Goal: Information Seeking & Learning: Compare options

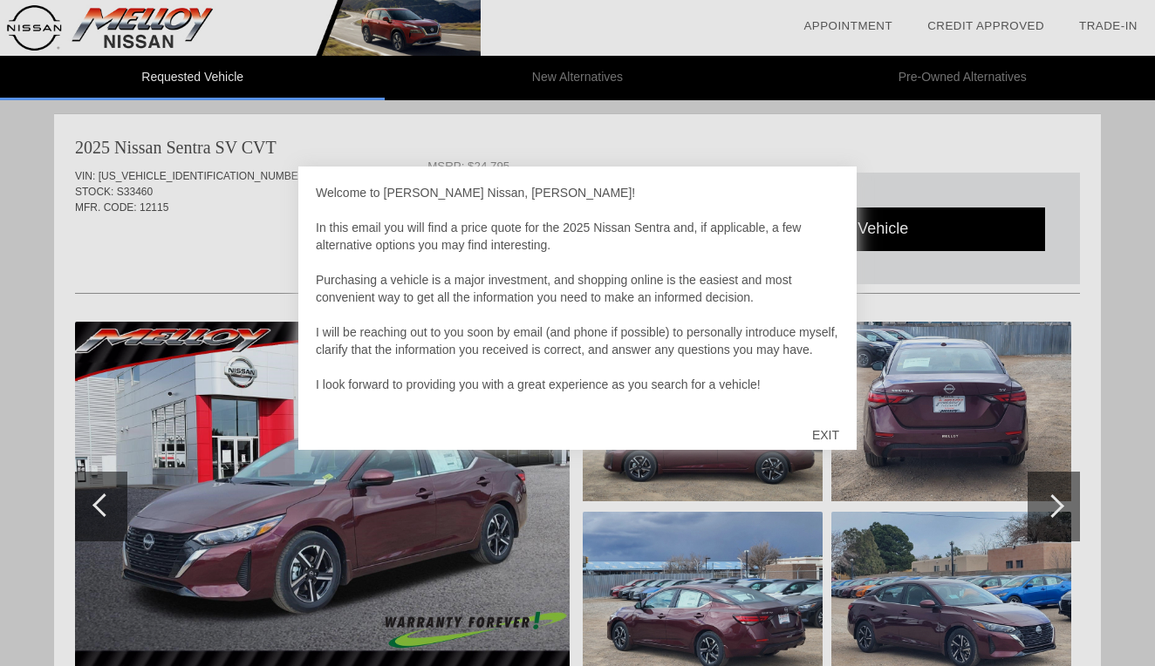
click at [828, 443] on div "EXIT" at bounding box center [826, 435] width 62 height 52
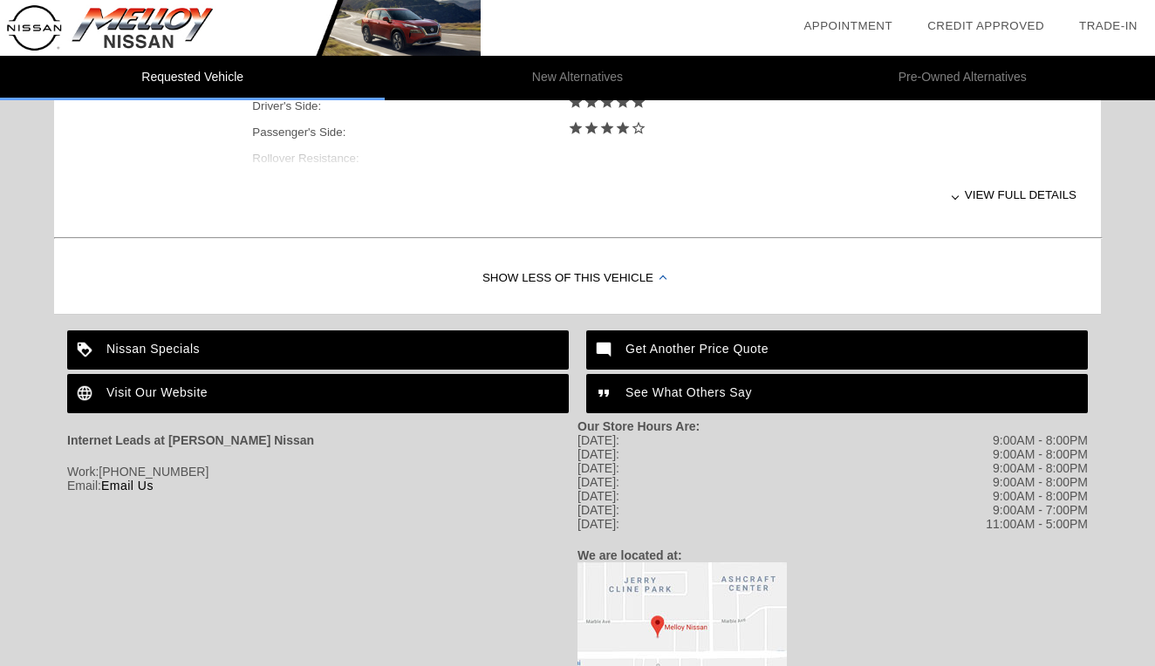
scroll to position [855, 0]
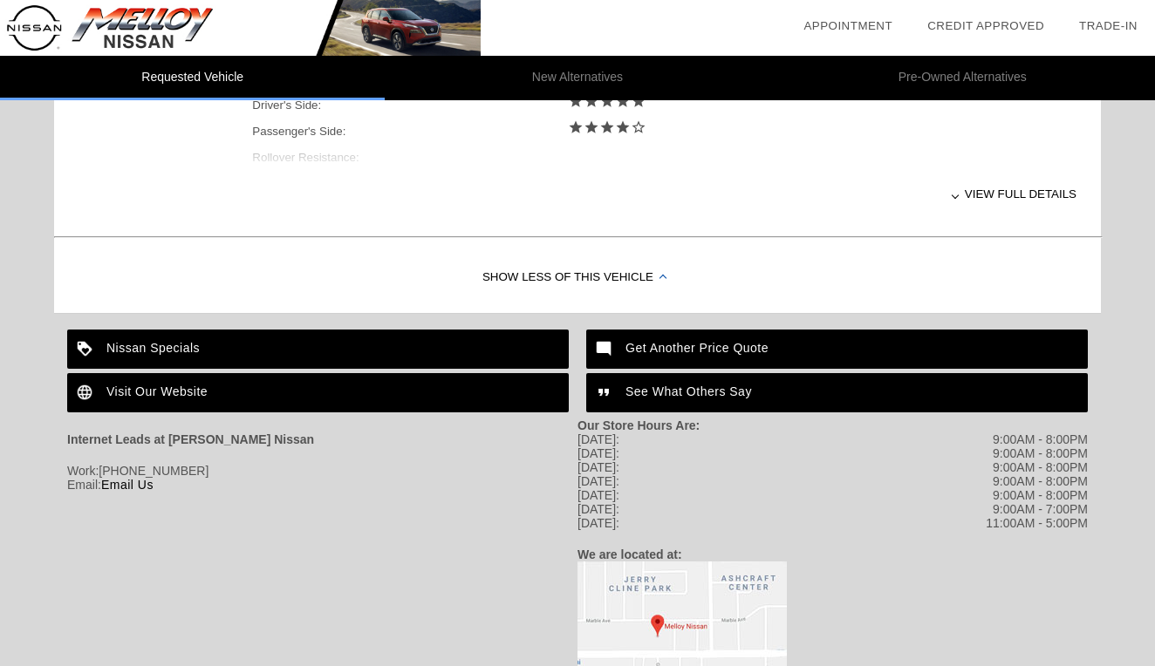
click at [959, 199] on div "View full details" at bounding box center [664, 194] width 824 height 43
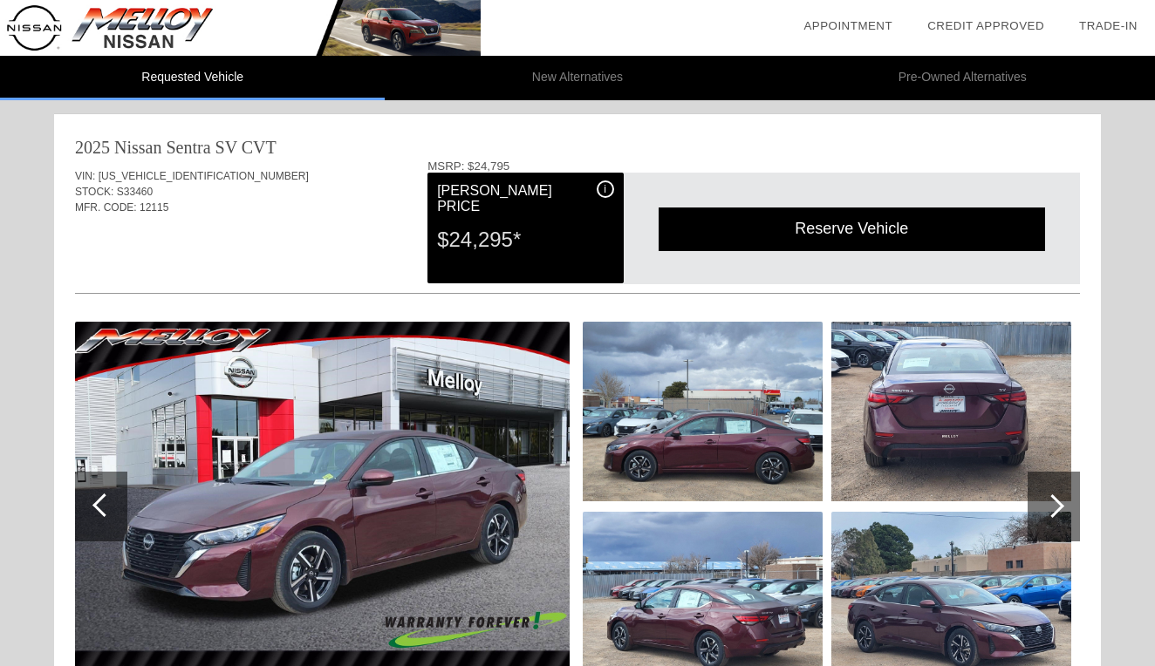
scroll to position [0, 0]
click at [602, 193] on div "i" at bounding box center [605, 189] width 17 height 17
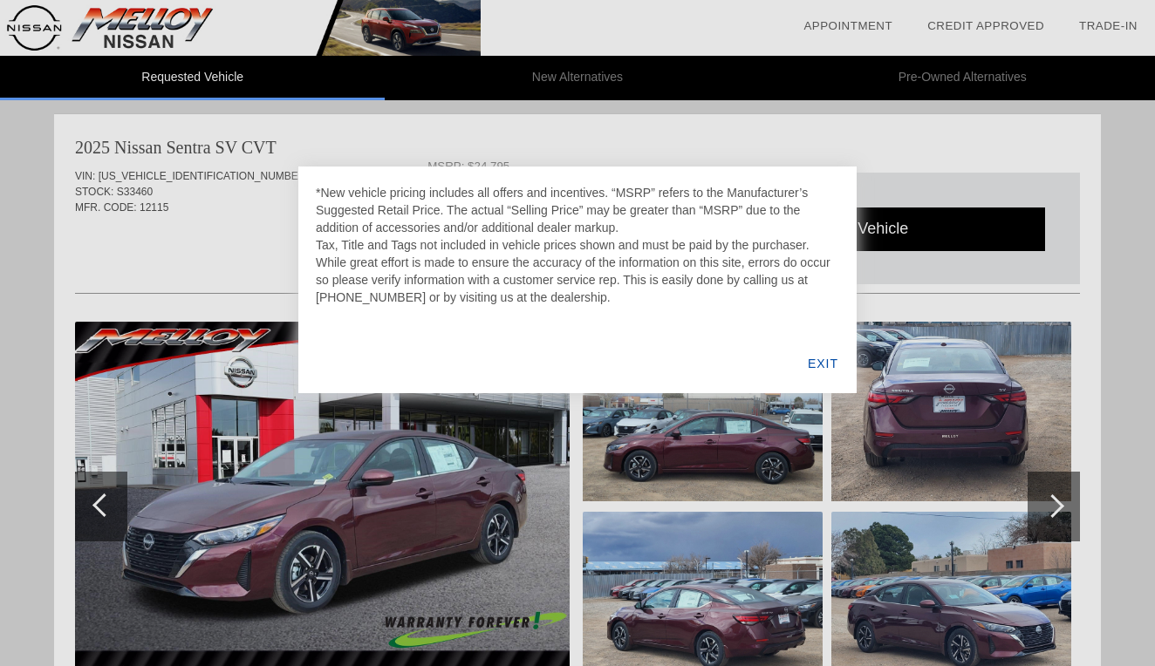
click at [816, 364] on div "EXIT" at bounding box center [822, 363] width 67 height 59
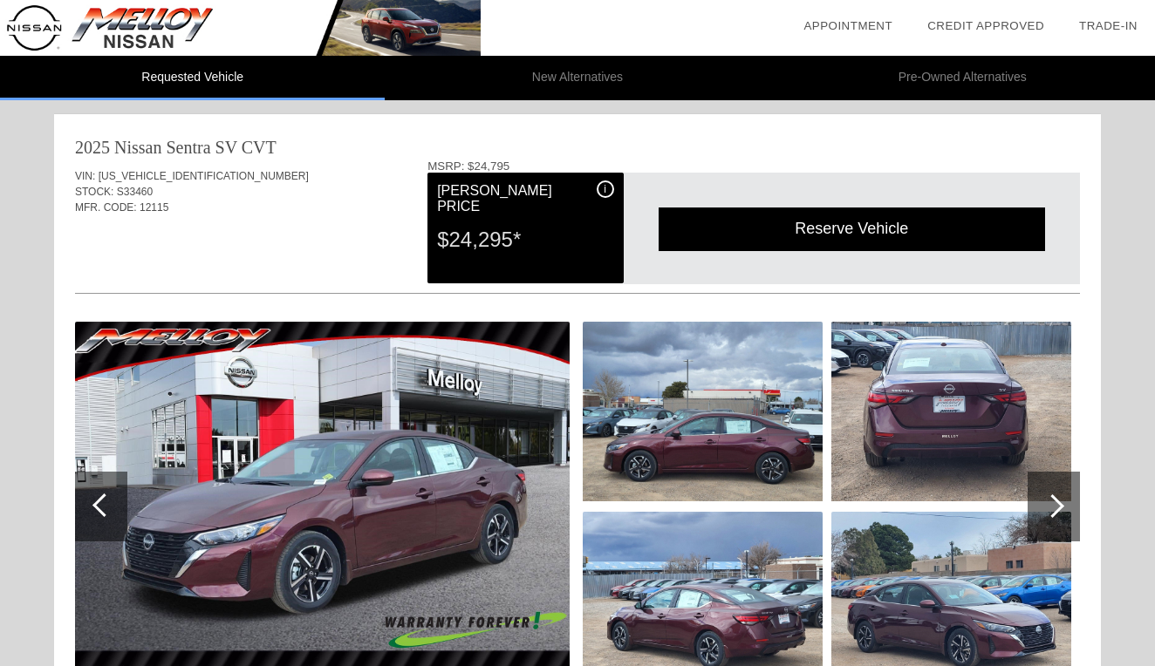
click at [597, 92] on li "New Alternatives" at bounding box center [577, 78] width 385 height 44
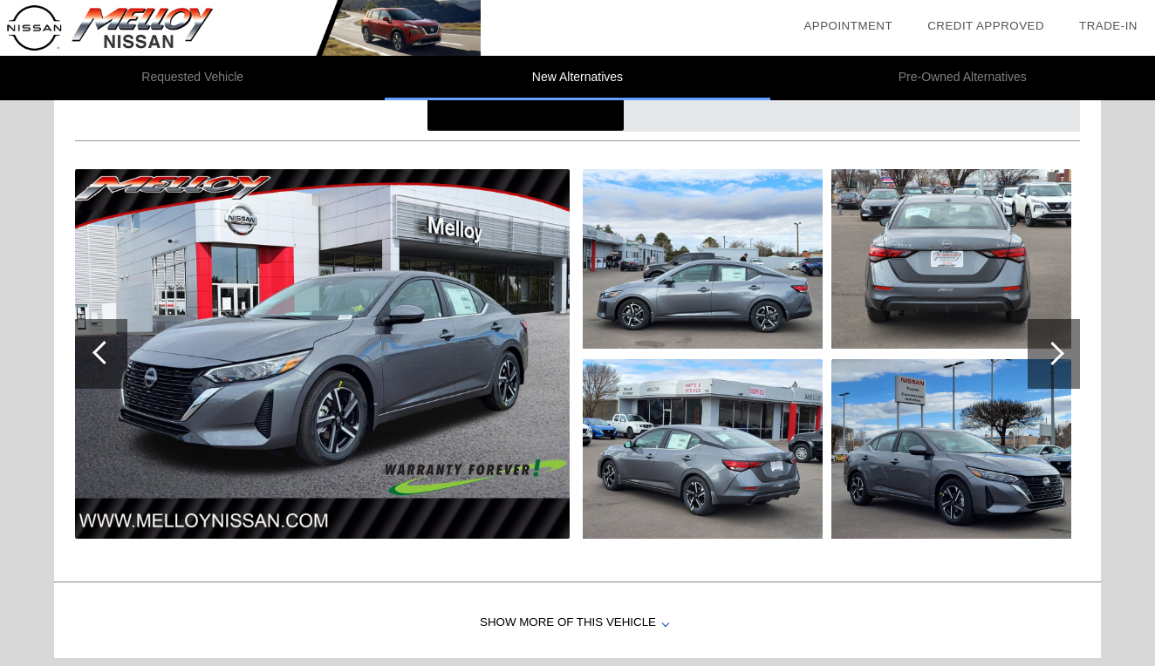
scroll to position [157, 0]
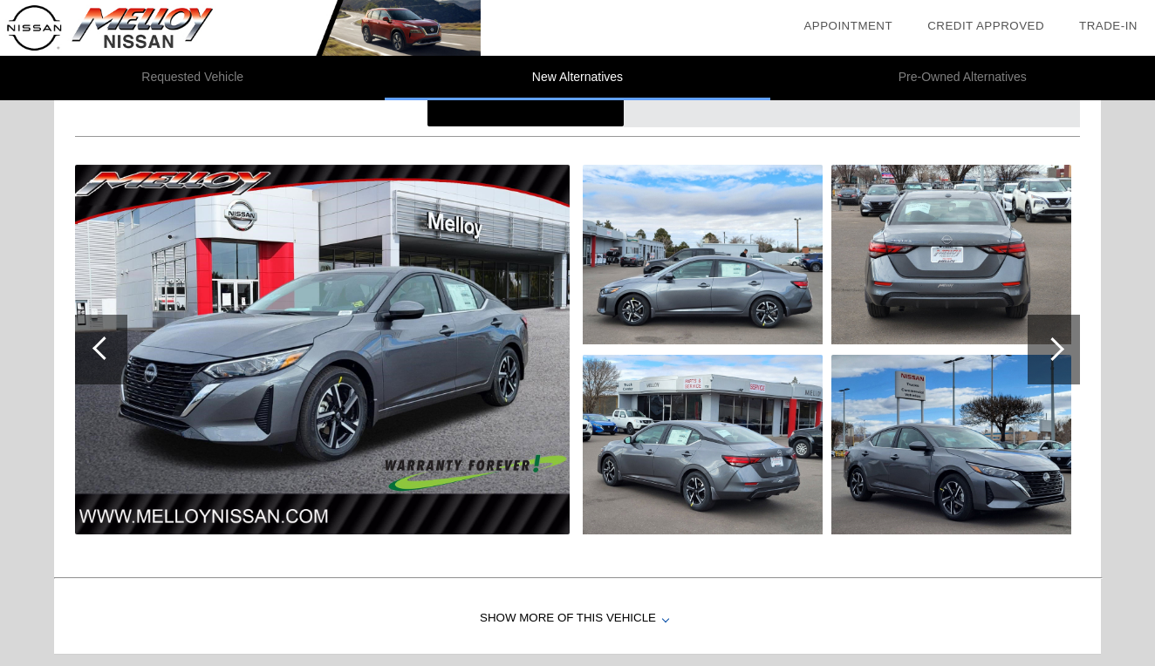
click at [691, 326] on img at bounding box center [703, 255] width 240 height 180
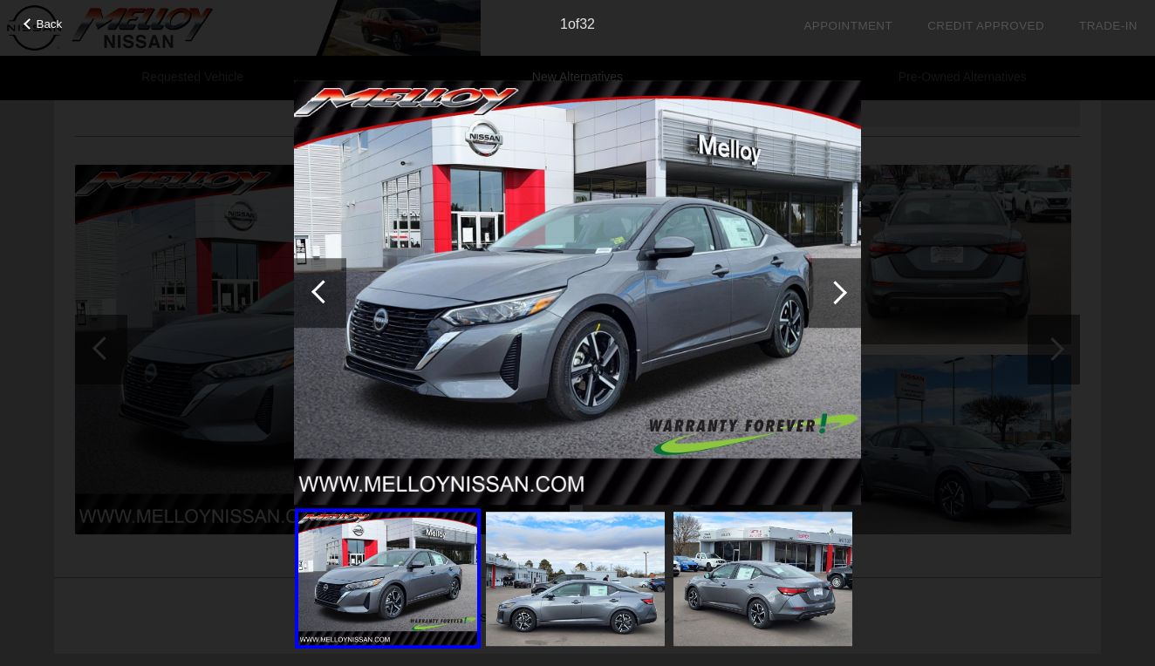
click at [827, 306] on div at bounding box center [834, 293] width 52 height 70
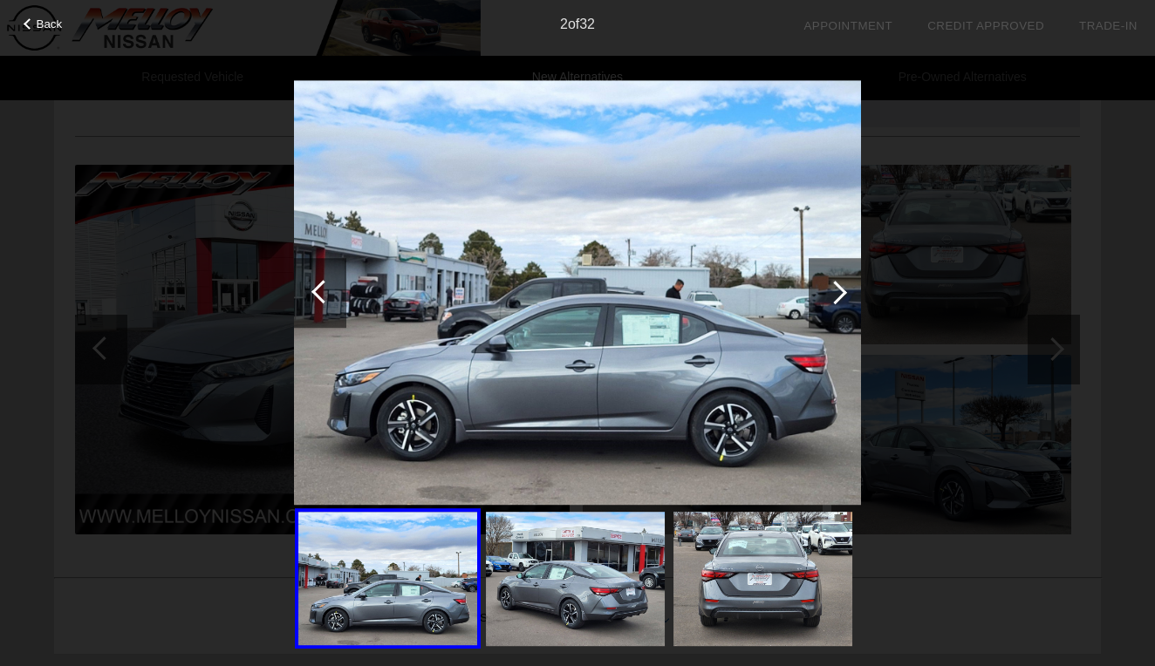
click at [827, 306] on div at bounding box center [834, 293] width 52 height 70
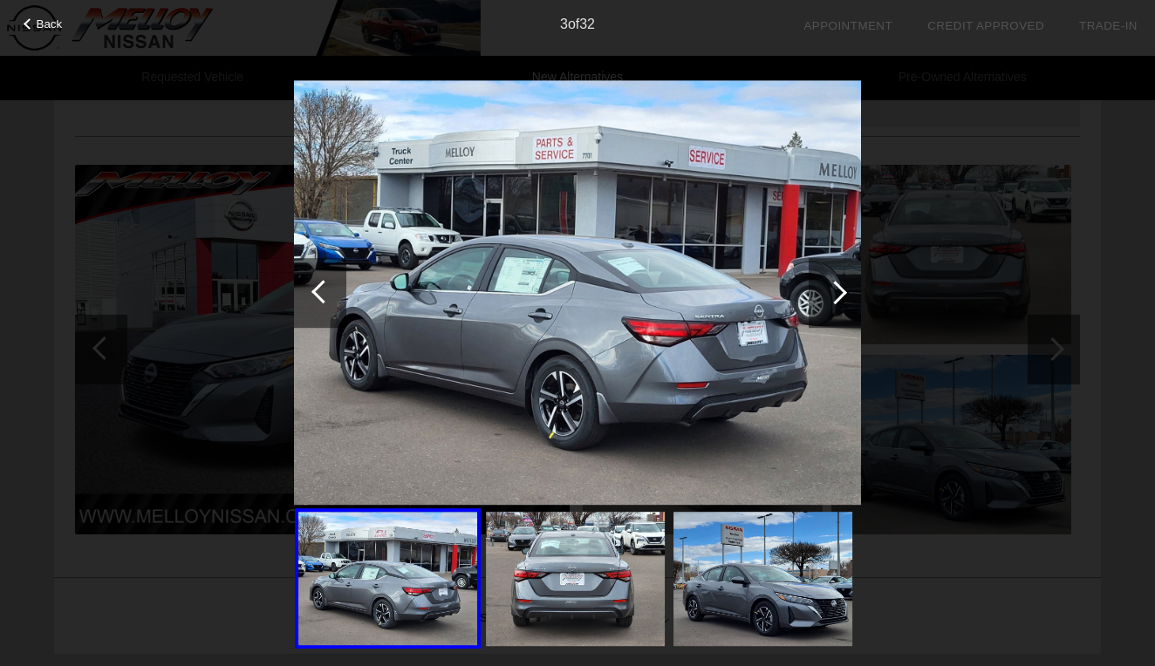
click at [827, 306] on div at bounding box center [834, 293] width 52 height 70
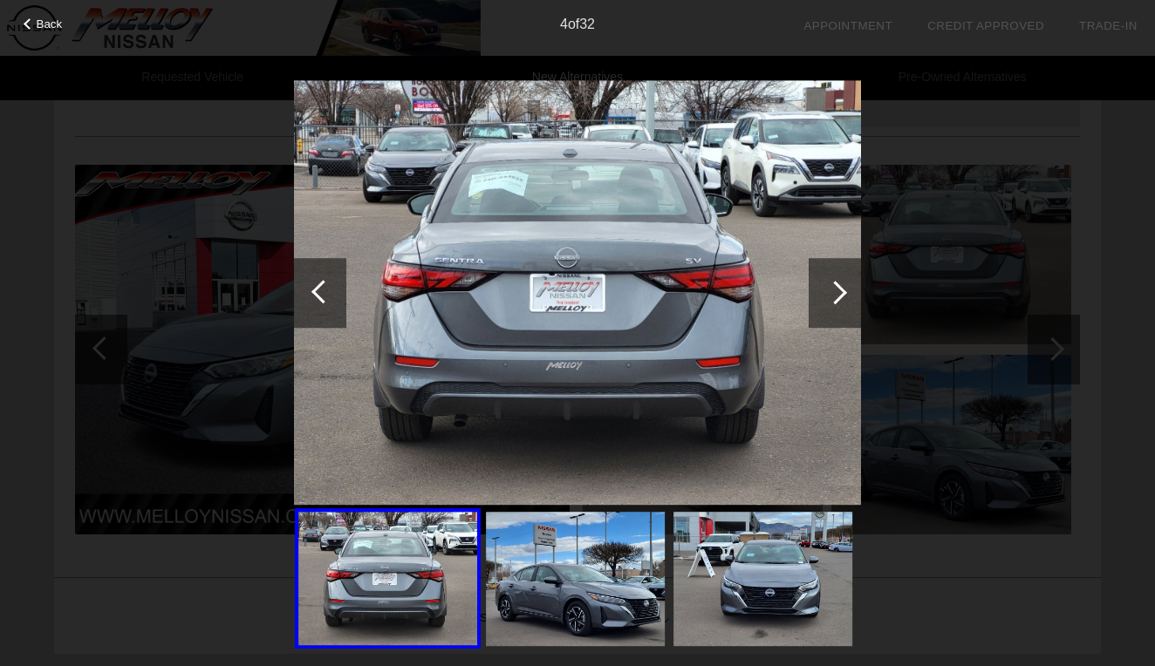
click at [827, 306] on div at bounding box center [834, 293] width 52 height 70
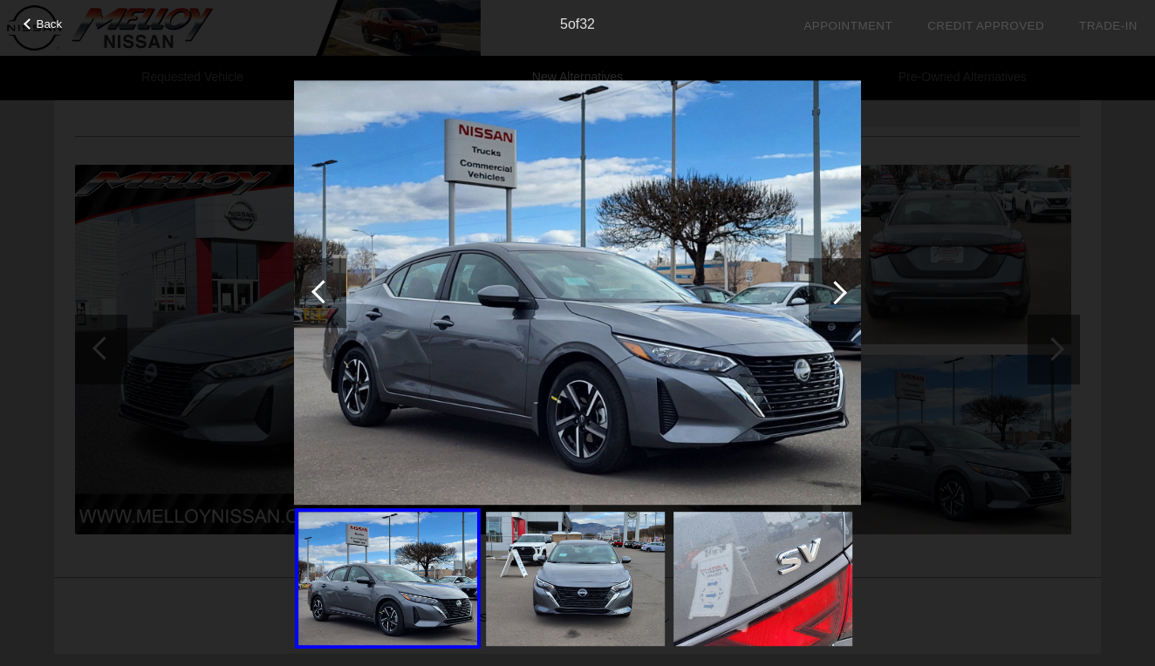
click at [827, 306] on div at bounding box center [834, 293] width 52 height 70
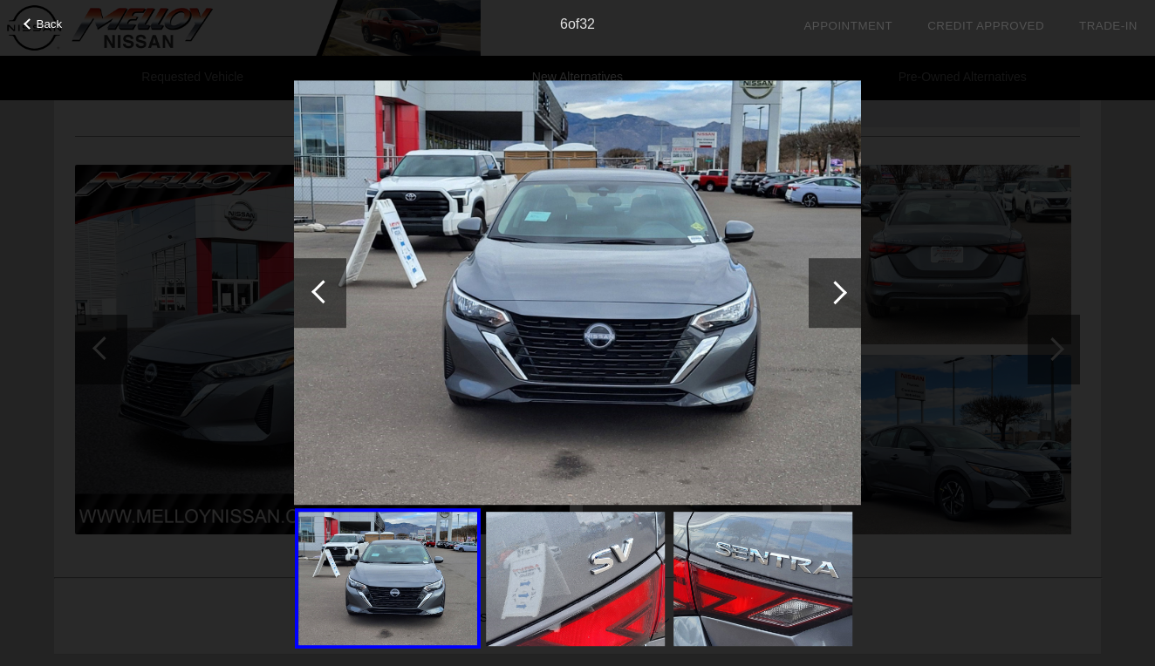
click at [827, 306] on div at bounding box center [834, 293] width 52 height 70
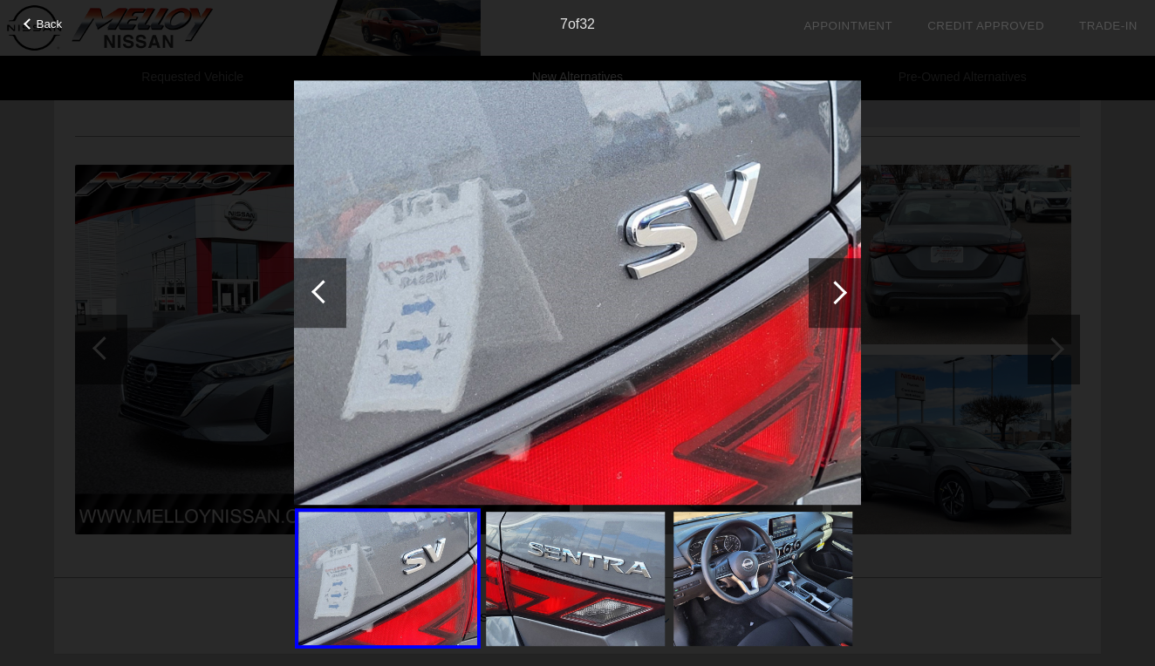
click at [827, 306] on div at bounding box center [834, 293] width 52 height 70
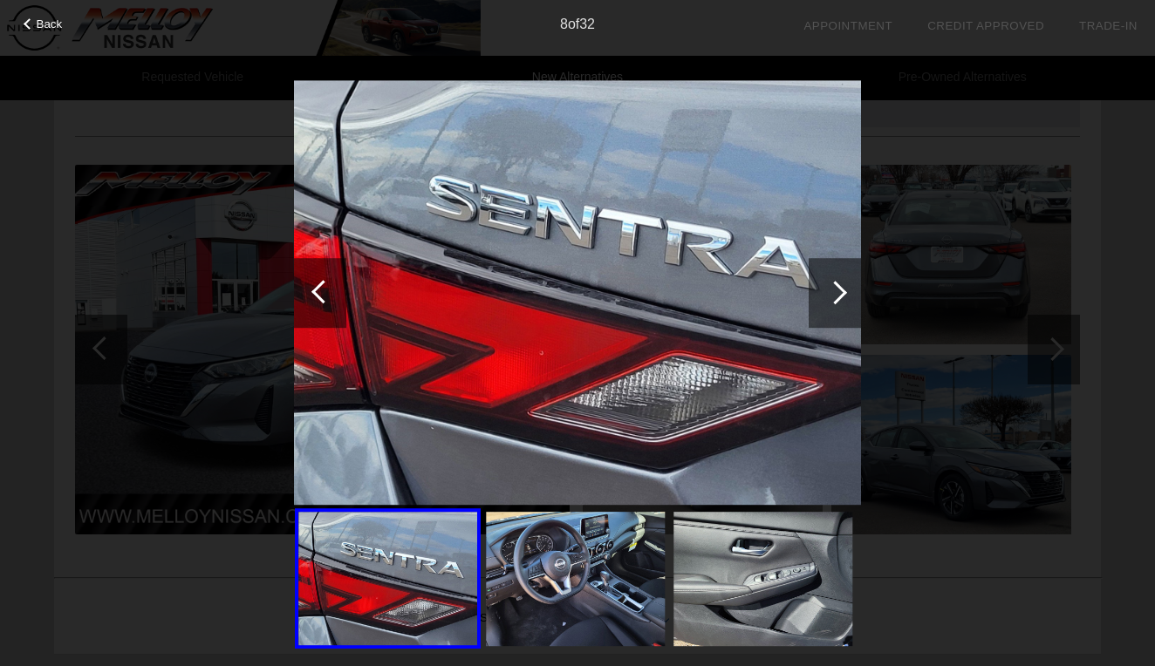
click at [827, 306] on div at bounding box center [834, 293] width 52 height 70
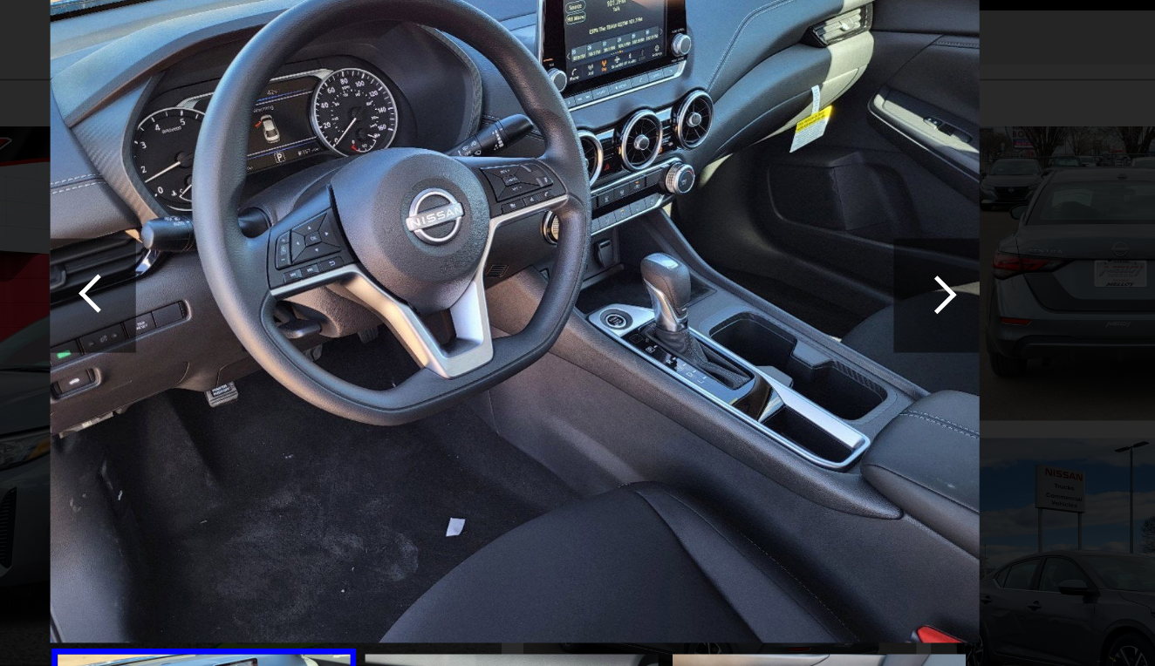
scroll to position [137, 0]
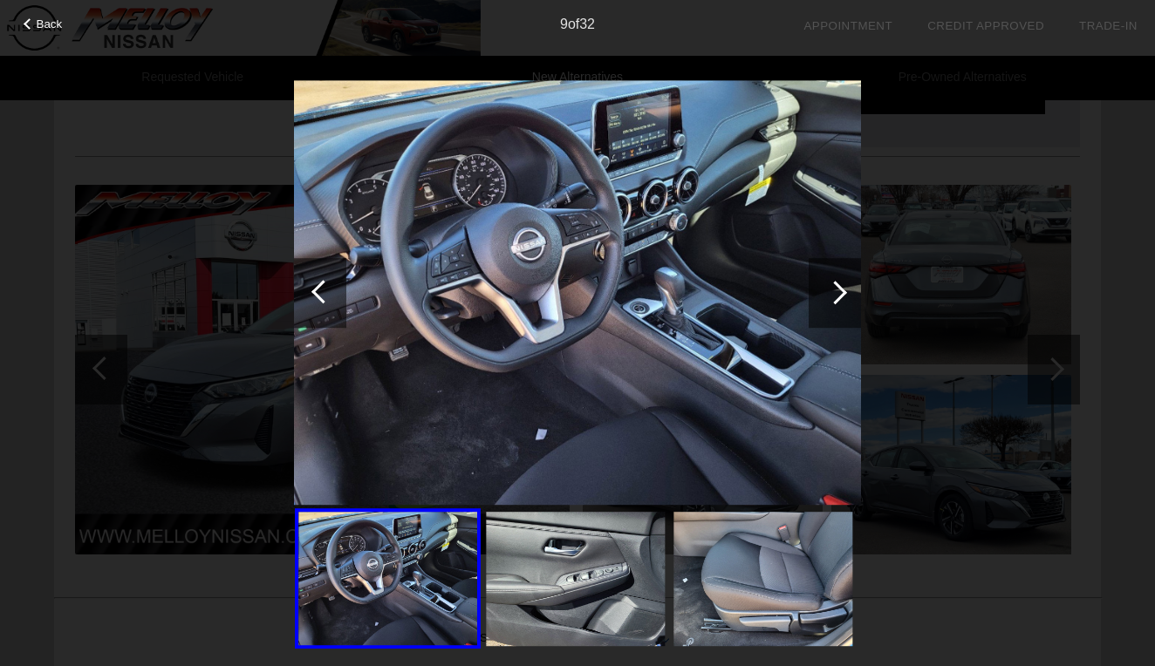
click at [837, 292] on div at bounding box center [835, 293] width 24 height 24
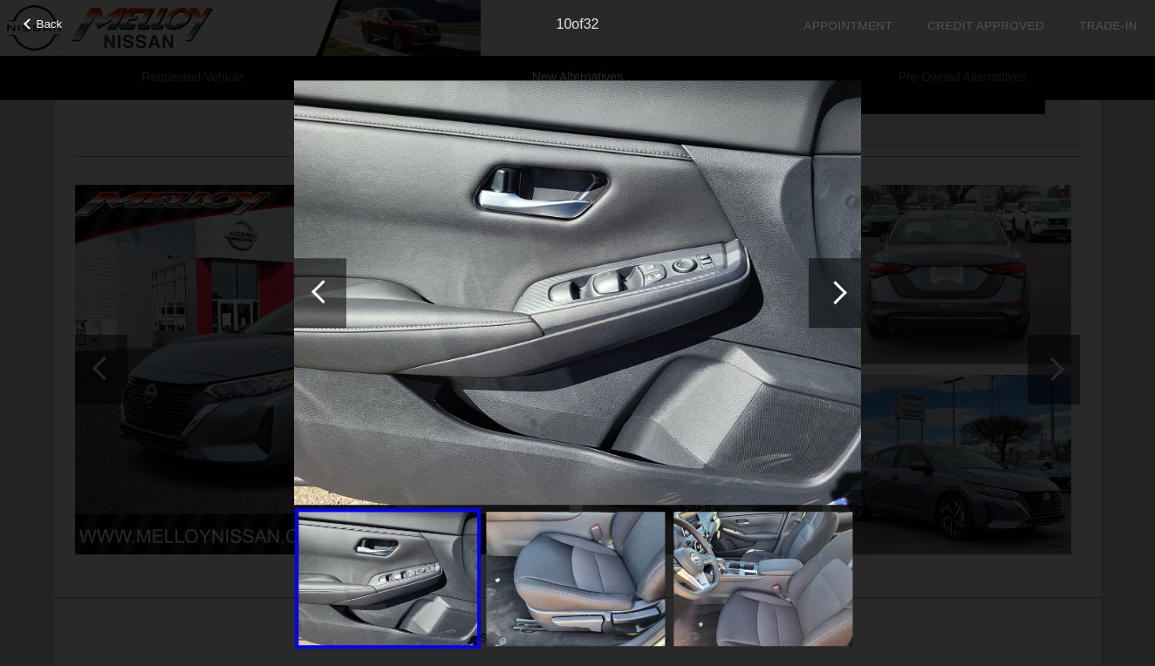
click at [837, 292] on div at bounding box center [835, 293] width 24 height 24
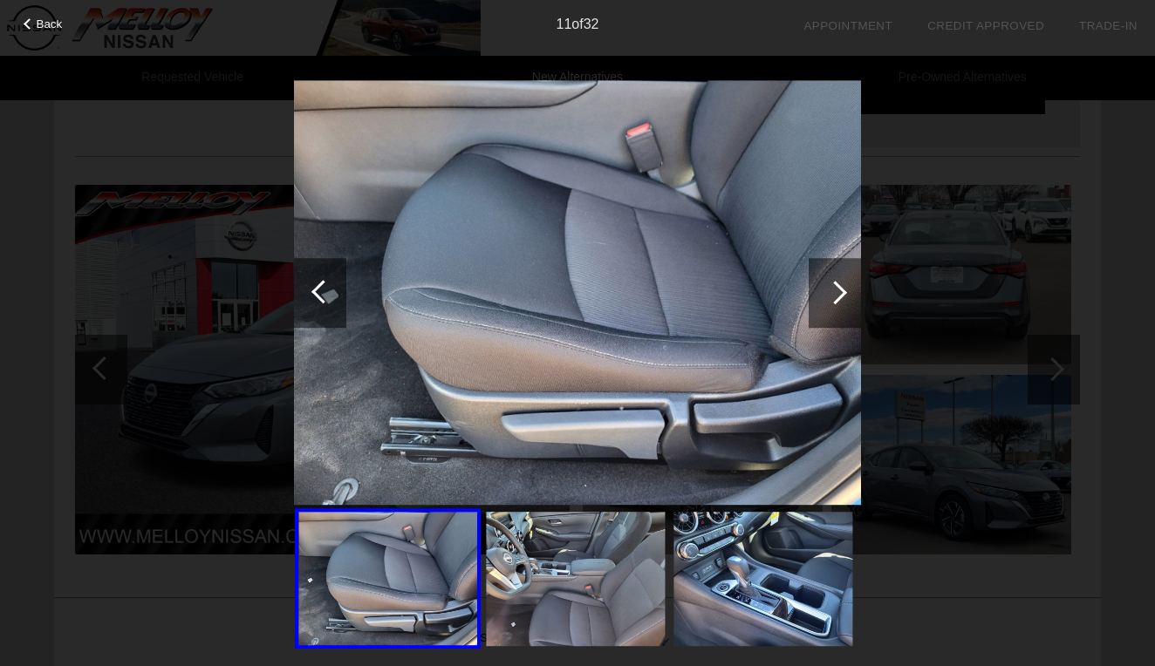
click at [837, 292] on div at bounding box center [835, 293] width 24 height 24
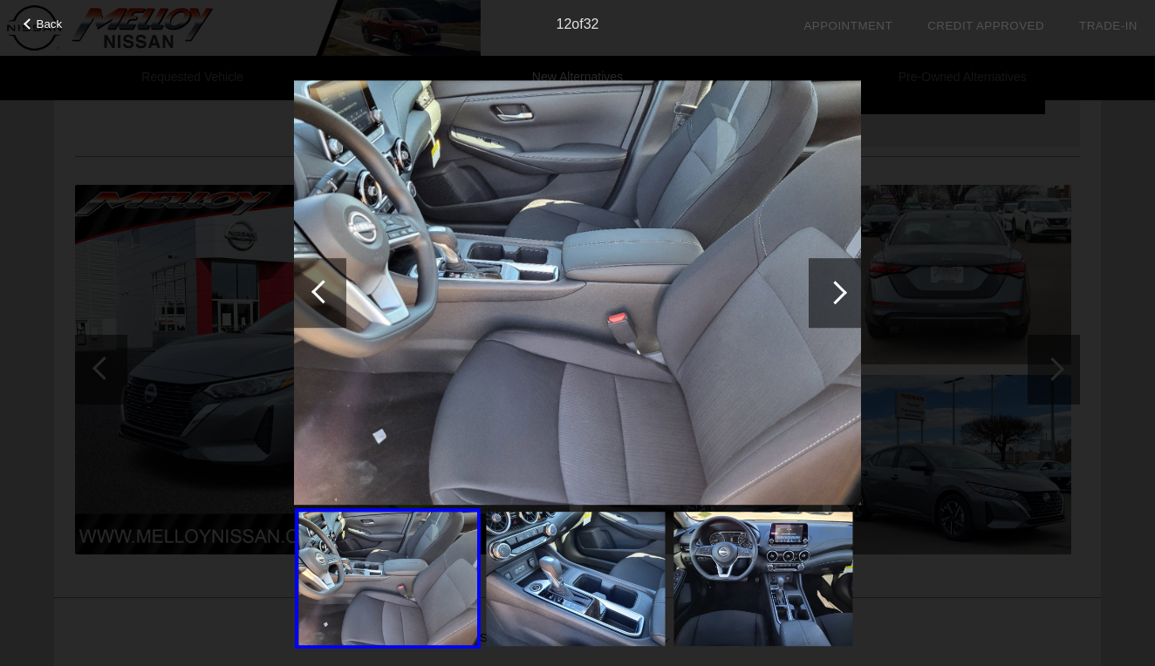
click at [837, 292] on div at bounding box center [835, 293] width 24 height 24
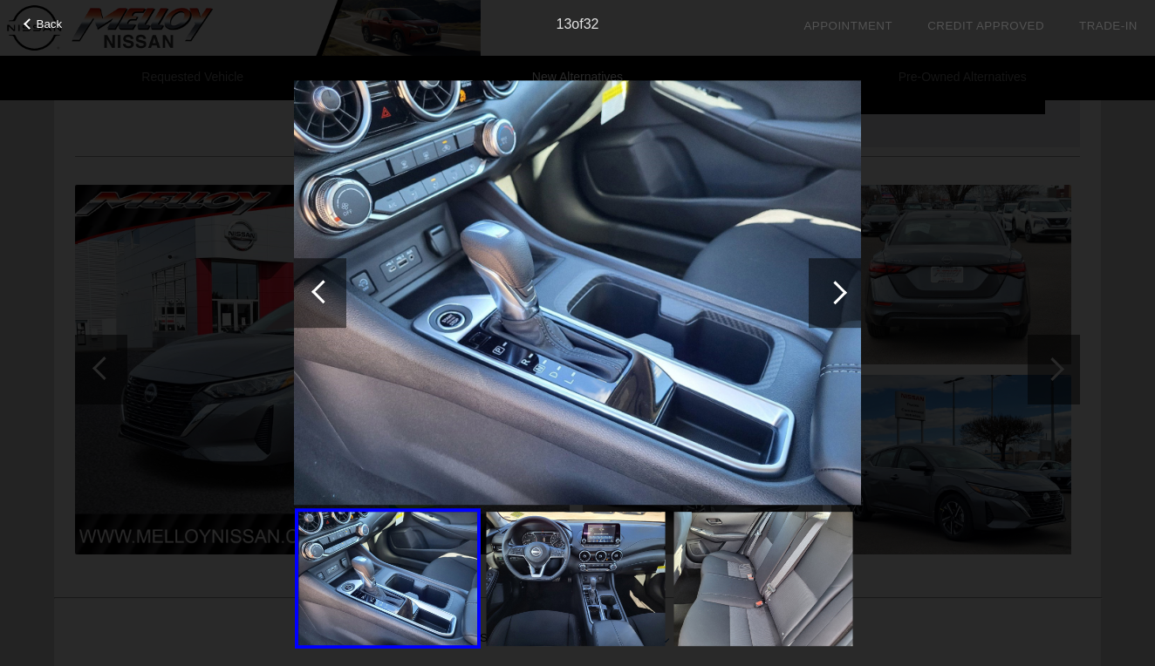
click at [50, 32] on div "13 of 32" at bounding box center [577, 17] width 1155 height 35
click at [46, 25] on span "Back" at bounding box center [50, 23] width 26 height 13
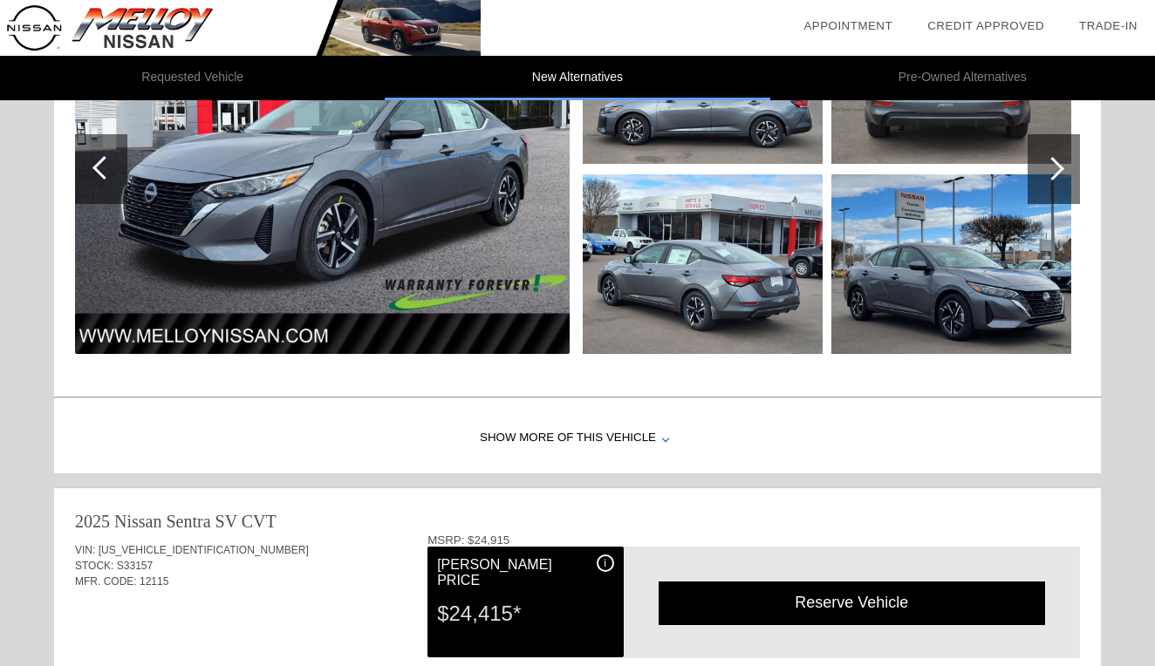
scroll to position [339, 0]
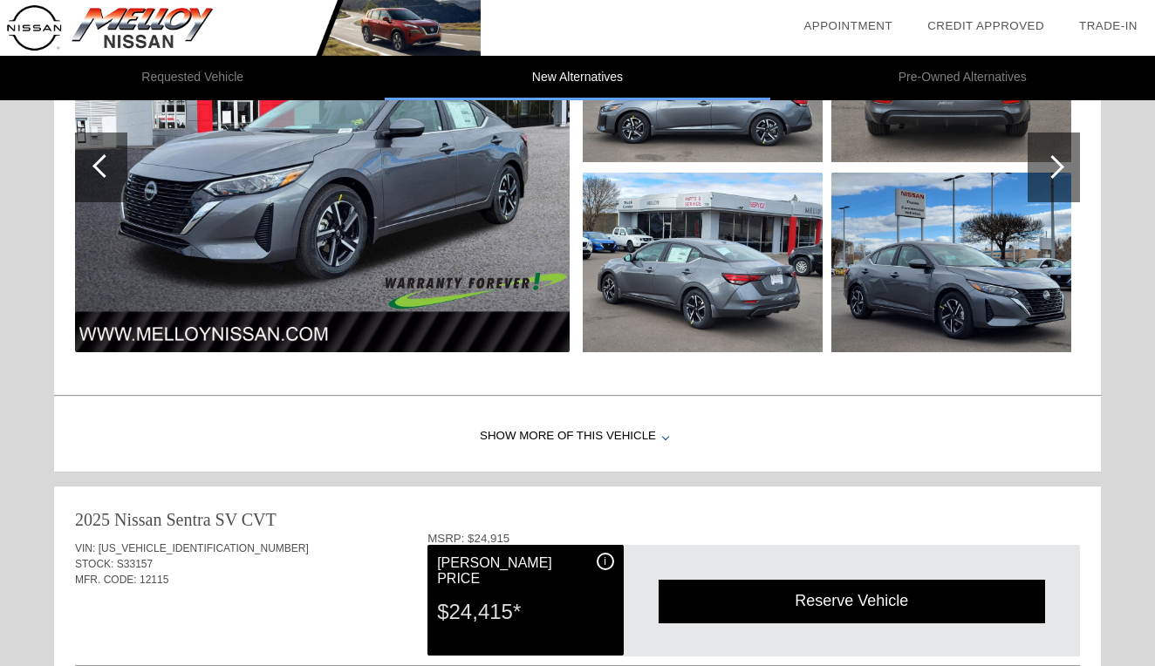
click at [513, 440] on div "Show More of this Vehicle" at bounding box center [577, 437] width 1047 height 70
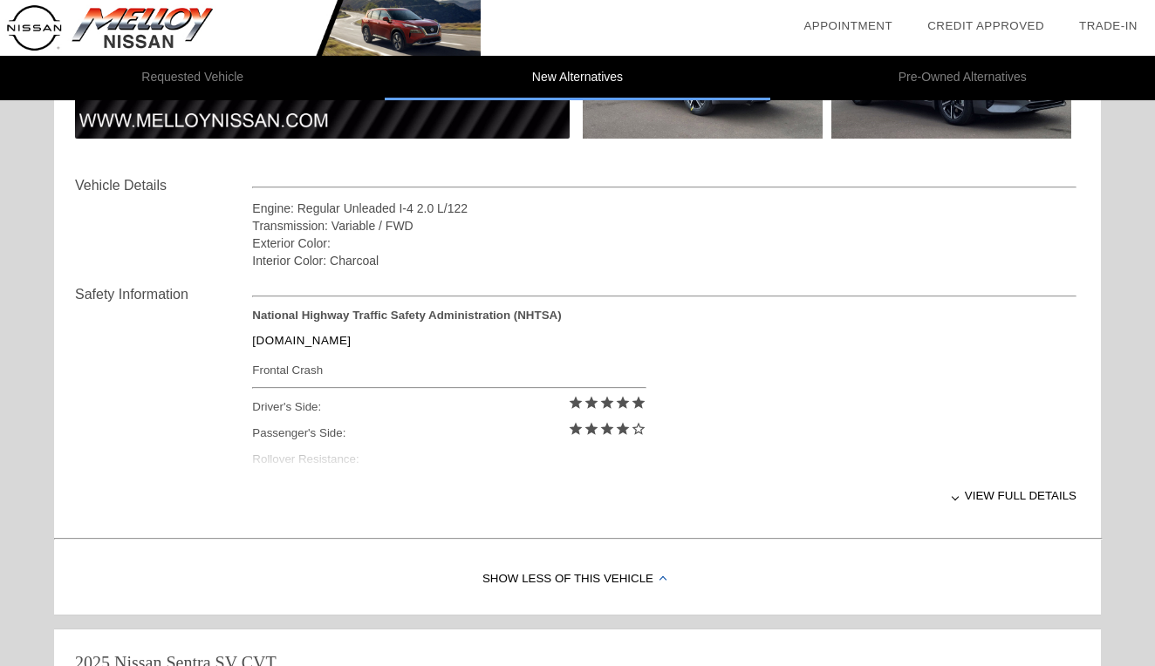
scroll to position [552, 0]
click at [953, 496] on div at bounding box center [954, 497] width 7 height 7
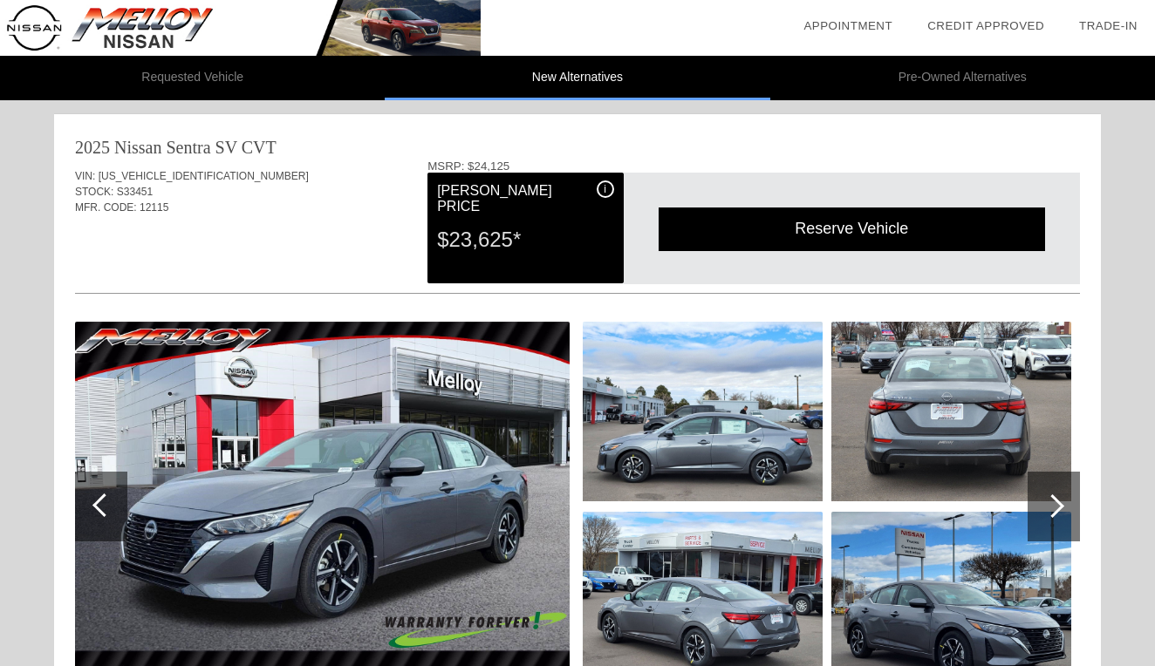
scroll to position [0, 0]
click at [848, 71] on li "Pre-Owned Alternatives" at bounding box center [962, 78] width 385 height 44
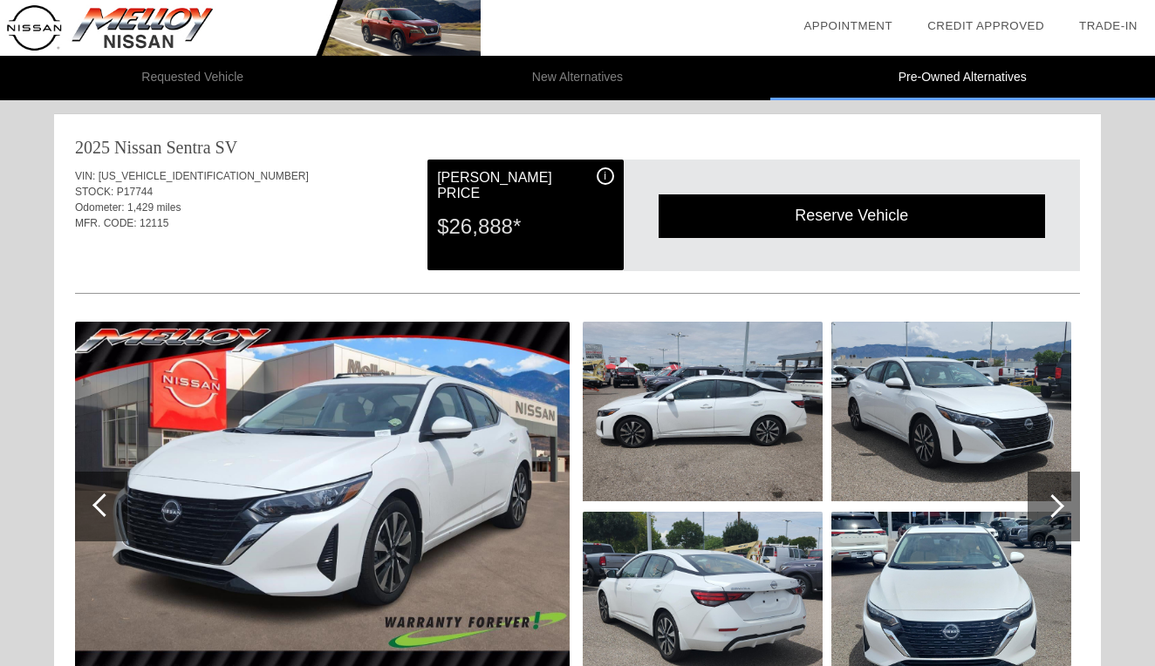
click at [182, 78] on li "Requested Vehicle" at bounding box center [192, 78] width 385 height 44
